Goal: Task Accomplishment & Management: Complete application form

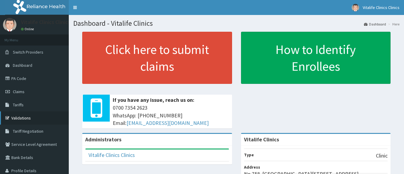
click at [27, 116] on link "Validations" at bounding box center [34, 117] width 69 height 13
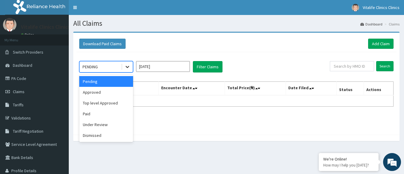
click at [130, 67] on icon at bounding box center [127, 67] width 6 height 6
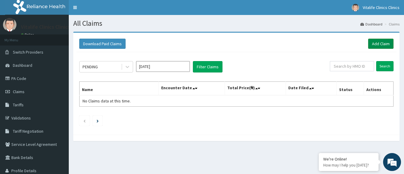
click at [373, 43] on link "Add Claim" at bounding box center [380, 44] width 25 height 10
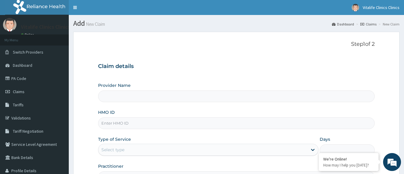
type input "Vitalife Clinics"
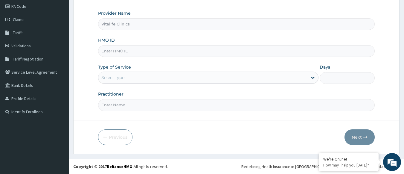
click at [403, 132] on html "R EL Toggle navigation Vitalife Clinics Clinics Vitalife Clinics Clinics - [EMA…" at bounding box center [202, 51] width 404 height 246
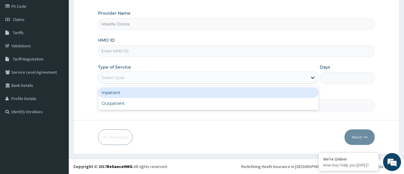
click at [189, 76] on div "Select type" at bounding box center [202, 78] width 209 height 10
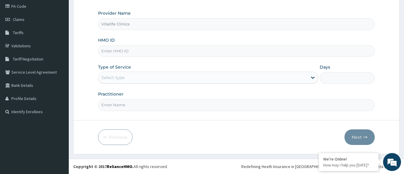
click at [189, 76] on div "Select type" at bounding box center [202, 78] width 209 height 10
click at [148, 101] on input "Practitioner" at bounding box center [236, 105] width 277 height 12
click at [334, 75] on input "Days" at bounding box center [346, 78] width 55 height 12
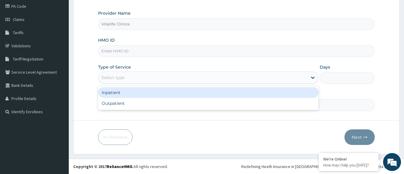
click at [185, 72] on div "Select type" at bounding box center [208, 77] width 220 height 12
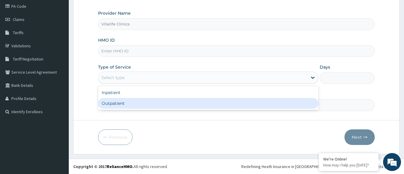
click at [164, 106] on div "Outpatient" at bounding box center [208, 103] width 220 height 11
type input "1"
